Goal: Use online tool/utility: Use online tool/utility

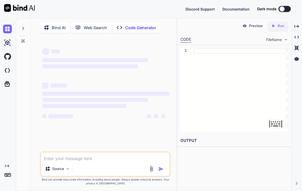
type textarea "x"
click at [75, 161] on textarea at bounding box center [105, 156] width 129 height 9
type textarea "G"
type textarea "x"
type textarea "Ge"
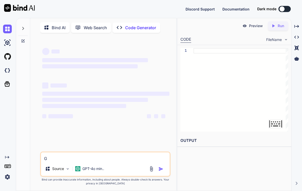
type textarea "x"
type textarea "Get"
type textarea "x"
type textarea "Get"
type textarea "x"
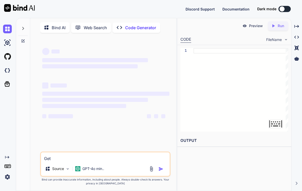
type textarea "Get t"
type textarea "x"
type textarea "Get th"
type textarea "x"
type textarea "Get the"
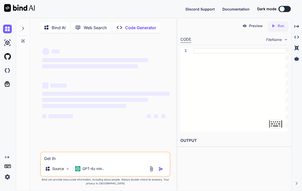
type textarea "x"
type textarea "Get the"
type textarea "x"
type textarea "Get the h"
type textarea "x"
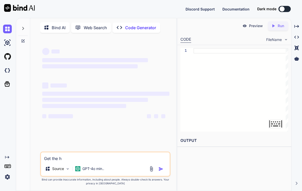
type textarea "Get the ht"
type textarea "x"
type textarea "Get the htm"
type textarea "x"
type textarea "Get the html"
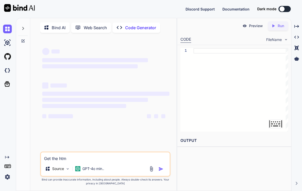
type textarea "x"
type textarea "Get the html"
type textarea "x"
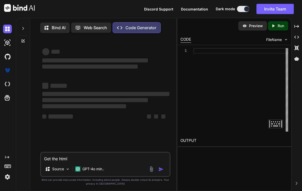
type textarea "Get the html f"
type textarea "x"
type textarea "Get the html fr"
type textarea "x"
type textarea "Get the html fro"
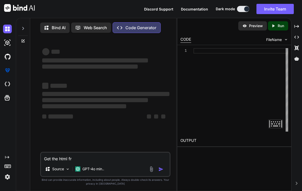
type textarea "x"
type textarea "Get the html from"
type textarea "x"
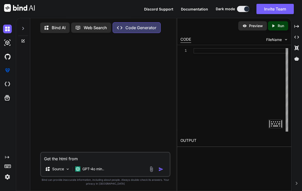
type textarea "Get the html from"
type textarea "x"
type textarea "Get the html from t"
type textarea "x"
type textarea "Get the html from th"
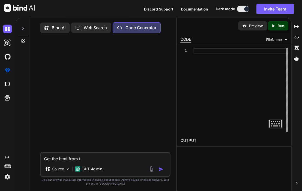
type textarea "x"
type textarea "Get the html from thi"
type textarea "x"
type textarea "Get the html from this"
type textarea "x"
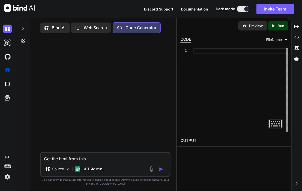
type textarea "Get the html from this"
type textarea "x"
type textarea "Get the html from this w"
type textarea "x"
type textarea "Get the html from this we"
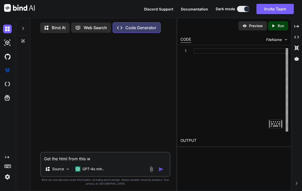
type textarea "x"
type textarea "Get the html from this web"
type textarea "x"
type textarea "Get the html from this webs"
type textarea "x"
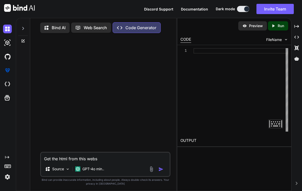
type textarea "Get the html from this websi"
type textarea "x"
type textarea "Get the html from this websit"
type textarea "x"
type textarea "Get the html from this website"
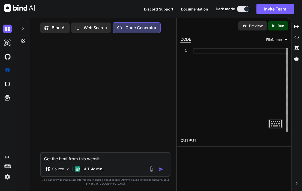
type textarea "x"
type textarea "Get the html from this website:"
type textarea "x"
type textarea "Get the html from this website:"
type textarea "x"
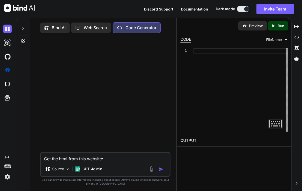
paste textarea "[URL][DOMAIN_NAME]"
type textarea "Get the html from this website: [URL][DOMAIN_NAME]"
type textarea "x"
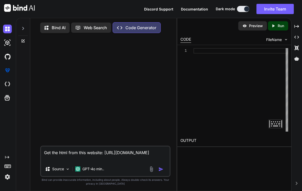
type textarea "Get the html from this website: [URL][DOMAIN_NAME]"
click at [163, 171] on img "button" at bounding box center [160, 168] width 5 height 5
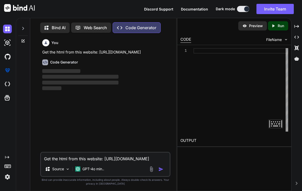
scroll to position [1, 0]
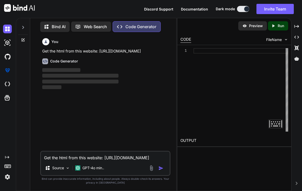
click at [161, 170] on img "button" at bounding box center [160, 167] width 5 height 5
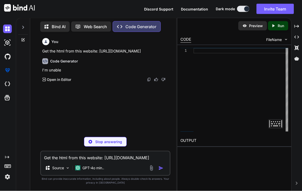
scroll to position [3, 0]
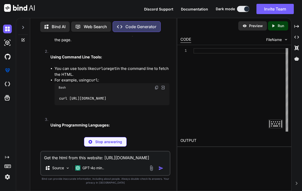
type textarea "x"
type textarea "curl [URL][DOMAIN_NAME]"
type textarea "x"
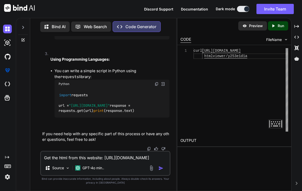
scroll to position [163, 0]
click at [62, 157] on textarea "Get the html from this website: [URL][DOMAIN_NAME]" at bounding box center [105, 155] width 129 height 9
type textarea "E"
type textarea "x"
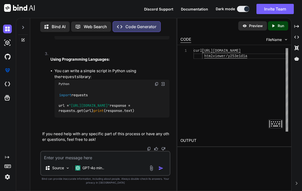
type textarea "P"
type textarea "x"
type textarea "Pl"
type textarea "x"
type textarea "P"
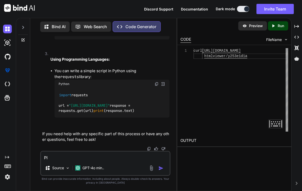
type textarea "x"
type textarea "G"
type textarea "x"
type textarea "Ge"
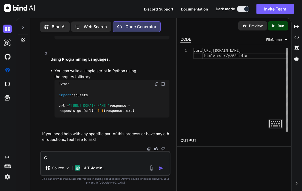
type textarea "x"
type textarea "Get"
type textarea "x"
type textarea "Get"
type textarea "x"
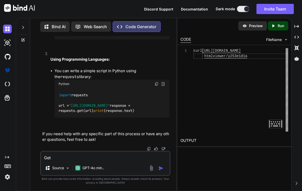
type textarea "Get t"
type textarea "x"
type textarea "Get th"
type textarea "x"
type textarea "Get the"
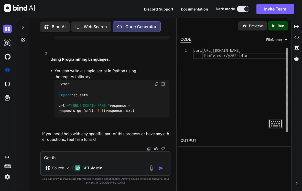
type textarea "x"
type textarea "Get the"
type textarea "x"
type textarea "Get the h"
type textarea "x"
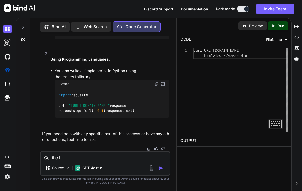
type textarea "Get the ht"
type textarea "x"
type textarea "Get the htm"
type textarea "x"
type textarea "Get the html"
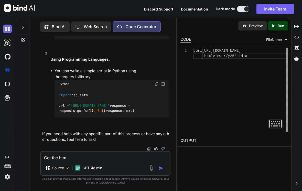
type textarea "x"
type textarea "Get the html"
type textarea "x"
type textarea "Get the html c"
type textarea "x"
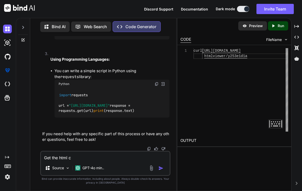
type textarea "Get the html co"
type textarea "x"
type textarea "Get the html cod"
type textarea "x"
type textarea "Get the html code"
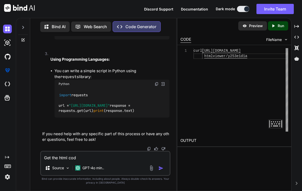
type textarea "x"
type textarea "Get the html code"
type textarea "x"
type textarea "Get the html code f"
type textarea "x"
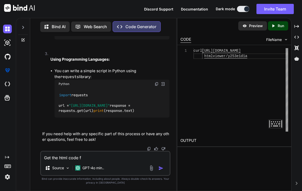
type textarea "Get the html code fr"
type textarea "x"
type textarea "Get the html code fro"
type textarea "x"
type textarea "Get the html code from"
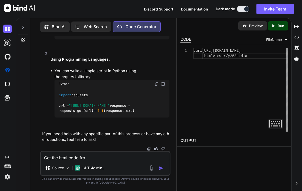
type textarea "x"
type textarea "Get the html code from"
type textarea "x"
type textarea "Get the html code from c"
type textarea "x"
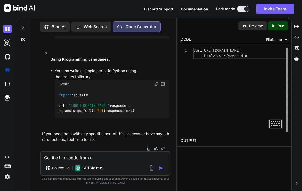
type textarea "Get the html code from co"
type textarea "x"
type textarea "Get the html code from cod"
type textarea "x"
type textarea "Get the html code from code"
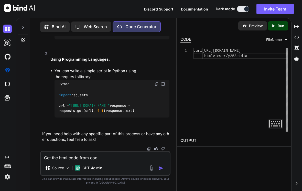
type textarea "x"
type textarea "Get the html code from codeb"
type textarea "x"
type textarea "Get the html code from codebe"
type textarea "x"
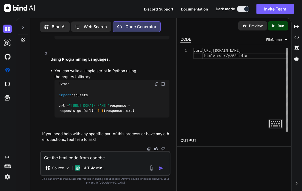
type textarea "Get the html code from codebea"
type textarea "x"
type textarea "Get the html code from codebeau"
type textarea "x"
type textarea "Get the html code from codebeaut"
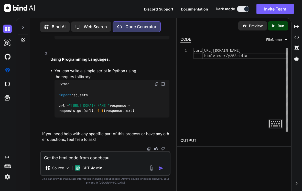
type textarea "x"
type textarea "Get the html code from codebeauti"
type textarea "x"
type textarea "Get the html code from codebeautif"
type textarea "x"
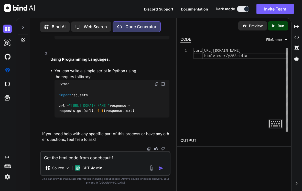
type textarea "Get the html code from codebeautify"
type textarea "x"
type textarea "Get the html code from codebeautify"
type textarea "x"
type textarea "Get the html code from codebeautify t"
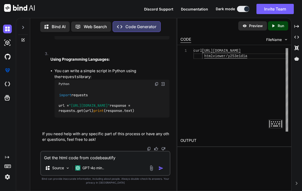
type textarea "x"
type textarea "Get the html code from codebeautify th"
type textarea "x"
type textarea "Get the html code from codebeautify tha"
type textarea "x"
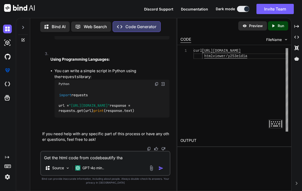
type textarea "Get the html code from codebeautify that"
type textarea "x"
type textarea "Get the html code from codebeautify that"
type textarea "x"
type textarea "Get the html code from codebeautify that i"
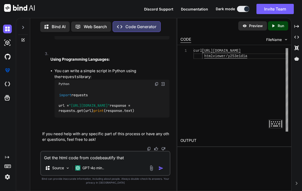
type textarea "x"
type textarea "Get the html code from codebeautify that is"
type textarea "x"
type textarea "Get the html code from codebeautify that is"
type textarea "x"
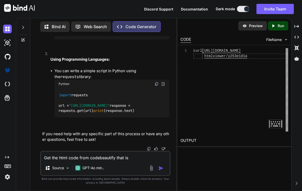
type textarea "Get the html code from codebeautify that is t"
type textarea "x"
type textarea "Get the html code from codebeautify that is th"
type textarea "x"
type textarea "Get the html code from codebeautify that is the"
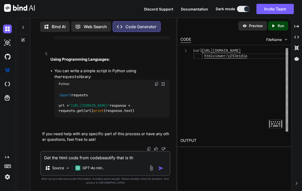
type textarea "x"
type textarea "Get the html code from codebeautify that is the"
type textarea "x"
type textarea "Get the html code from codebeautify that is the u"
type textarea "x"
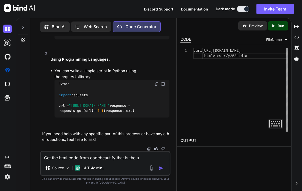
type textarea "Get the html code from codebeautify that is the un"
type textarea "x"
type textarea "Get the html code from codebeautify that is the uni"
type textarea "x"
type textarea "Get the html code from codebeautify that is the unit"
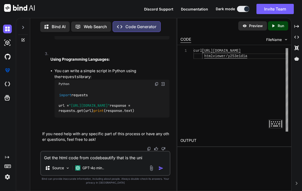
type textarea "x"
type textarea "Get the html code from codebeautify that is the unity"
type textarea "x"
type textarea "Get the html code from codebeautify that is the unity"
type textarea "x"
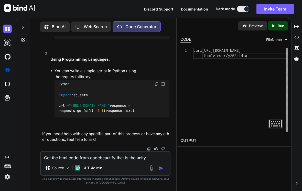
type textarea "Get the html code from codebeautify that is the unity g"
type textarea "x"
type textarea "Get the html code from codebeautify that is the unity"
type textarea "x"
type textarea "Get the html code from codebeautify that is the unity h"
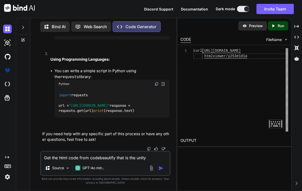
type textarea "x"
type textarea "Get the html code from codebeautify that is the unity ho"
type textarea "x"
type textarea "Get the html code from codebeautify that is the unity hor"
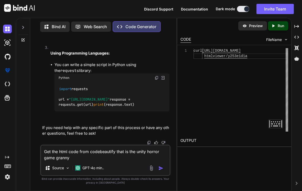
click at [161, 170] on img "button" at bounding box center [160, 167] width 5 height 5
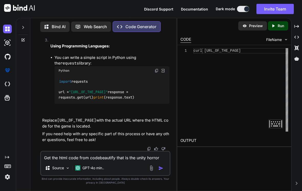
scroll to position [468, 0]
click at [67, 157] on textarea "Get the html code from codebeautify that is the unity horror game granny" at bounding box center [105, 155] width 129 height 9
click at [159, 164] on div "Source GPT-4o min.." at bounding box center [105, 169] width 129 height 12
click at [160, 168] on img "button" at bounding box center [160, 167] width 5 height 5
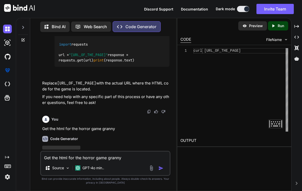
click at [159, 168] on img "button" at bounding box center [160, 167] width 5 height 5
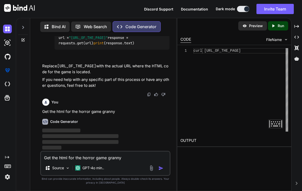
scroll to position [521, 0]
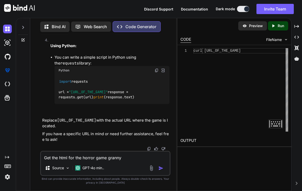
click at [64, 155] on textarea "Get the html for the horror game granny" at bounding box center [105, 155] width 129 height 9
